Goal: Navigation & Orientation: Find specific page/section

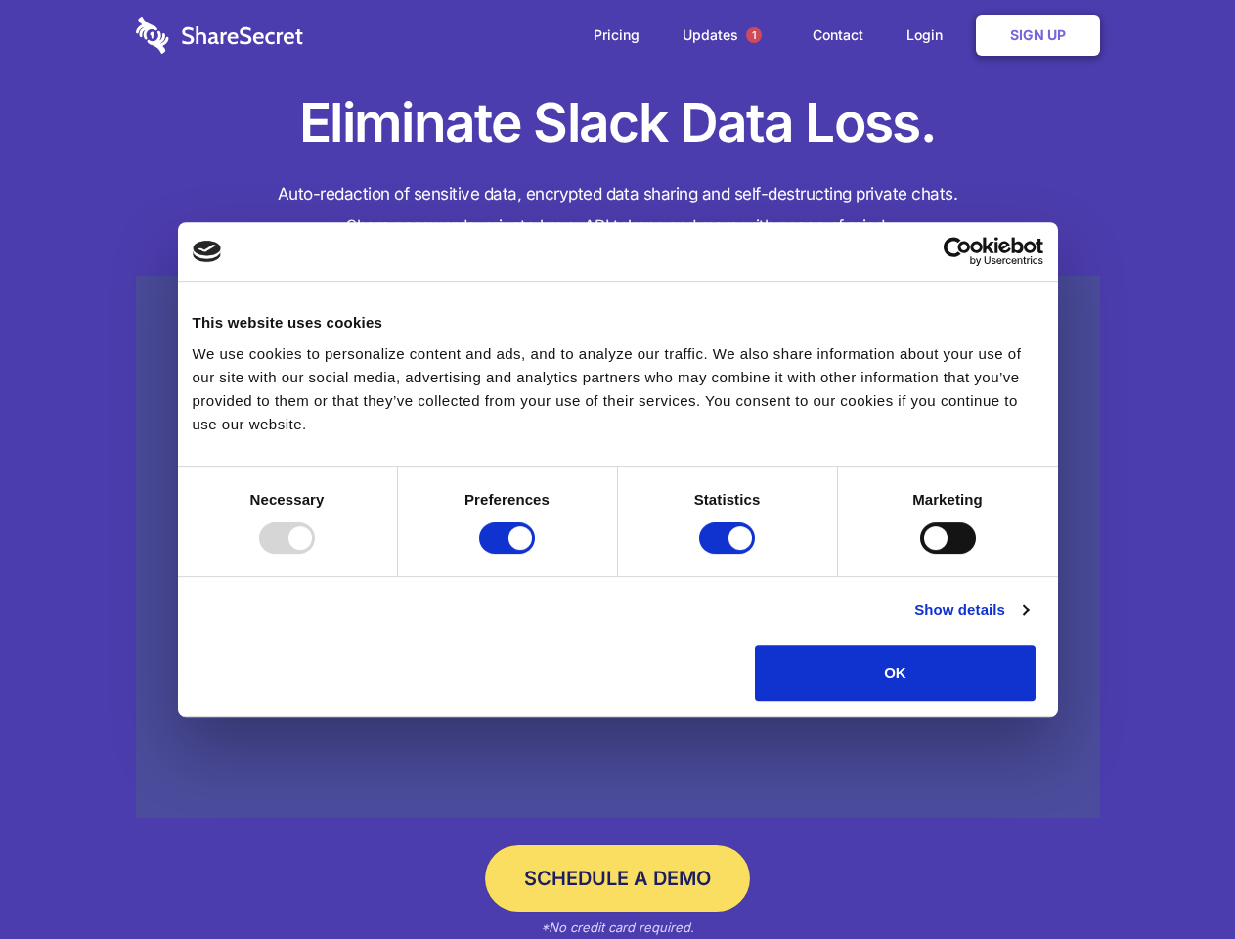
click at [315, 554] on div at bounding box center [287, 537] width 56 height 31
click at [535, 554] on input "Preferences" at bounding box center [507, 537] width 56 height 31
checkbox input "false"
click at [730, 554] on input "Statistics" at bounding box center [727, 537] width 56 height 31
checkbox input "false"
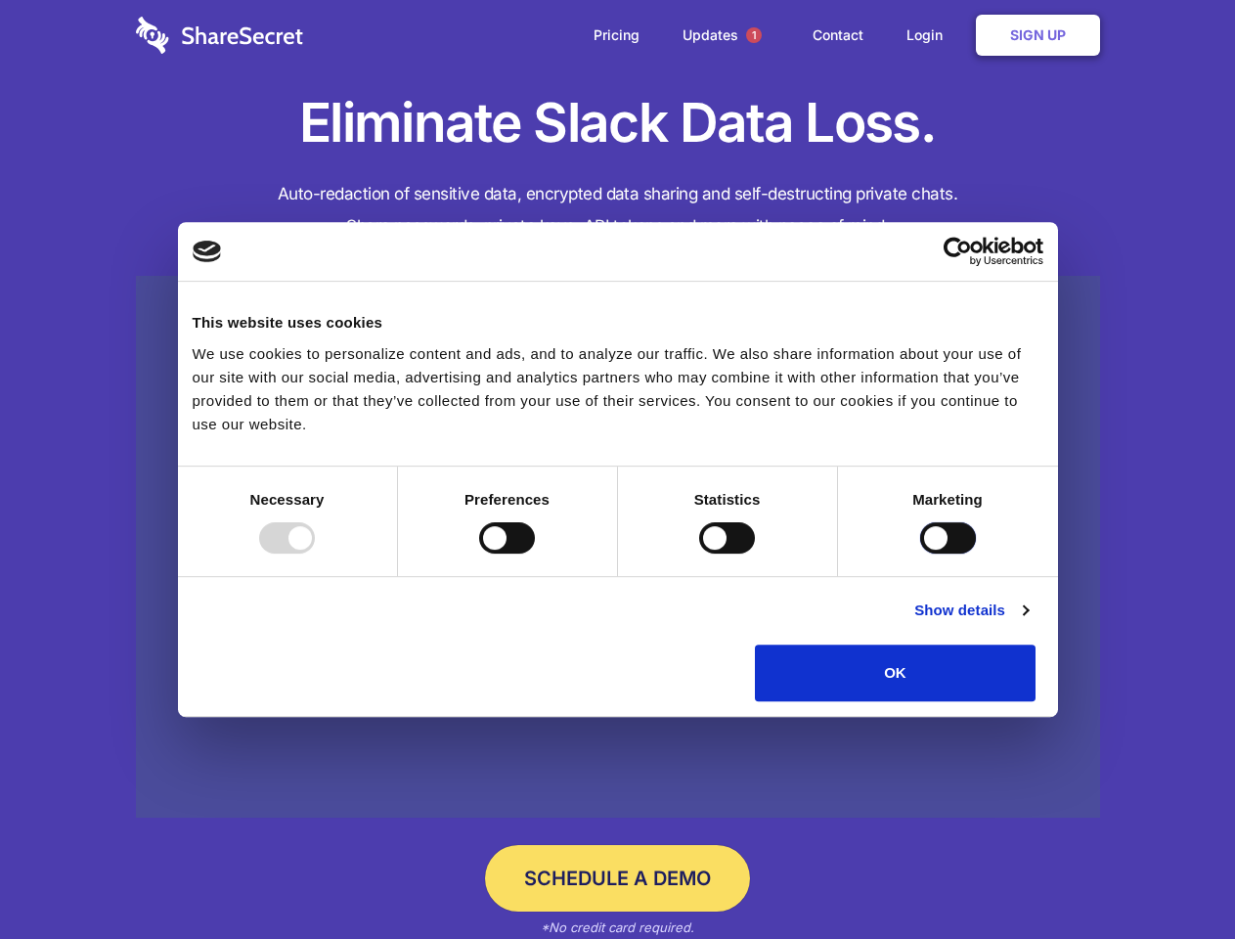
click at [920, 554] on input "Marketing" at bounding box center [948, 537] width 56 height 31
checkbox input "true"
click at [1028, 622] on link "Show details" at bounding box center [970, 610] width 113 height 23
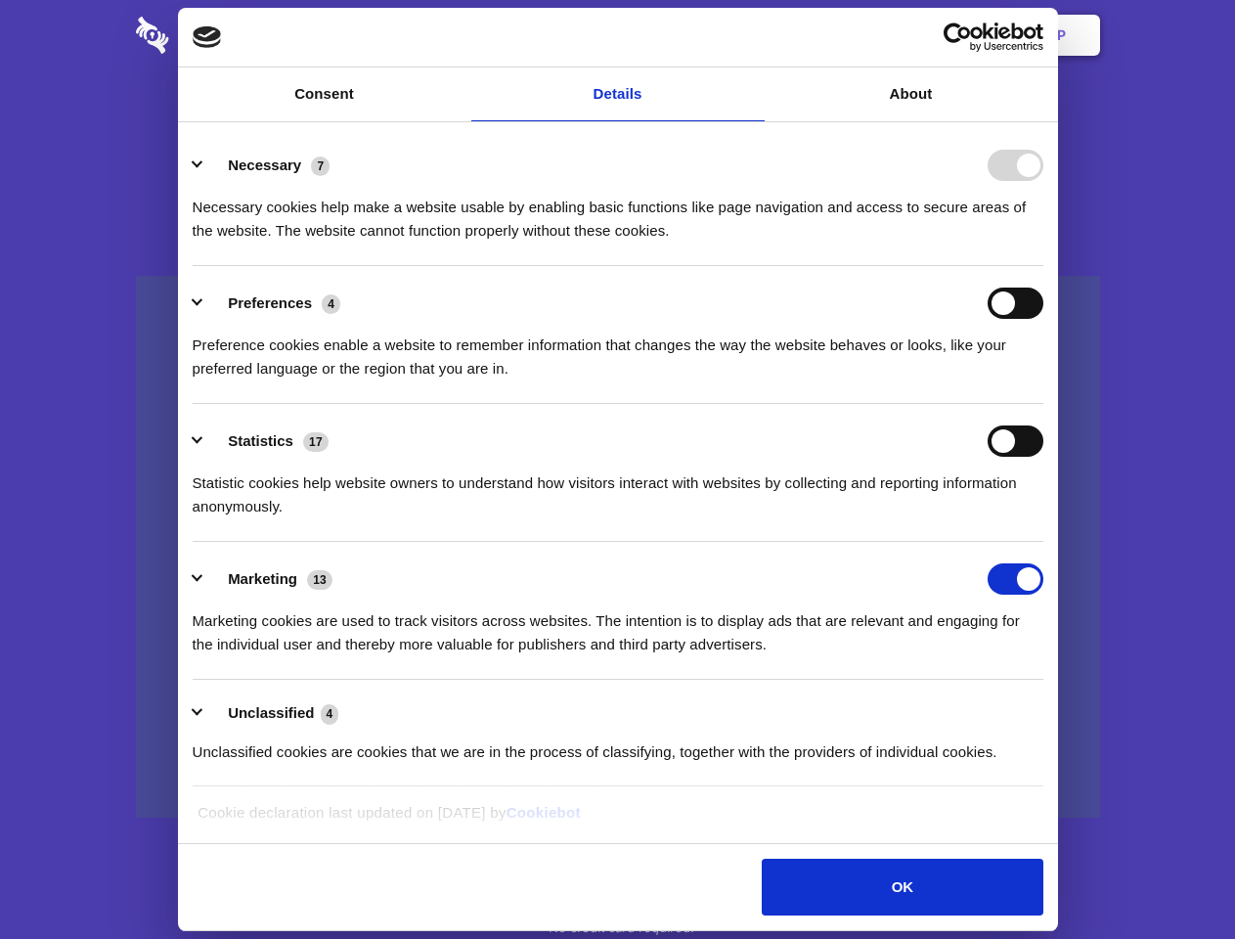
click at [1044, 266] on li "Necessary 7 Necessary cookies help make a website usable by enabling basic func…" at bounding box center [618, 197] width 851 height 138
click at [753, 35] on span "1" at bounding box center [754, 35] width 16 height 16
